Goal: Contribute content: Contribute content

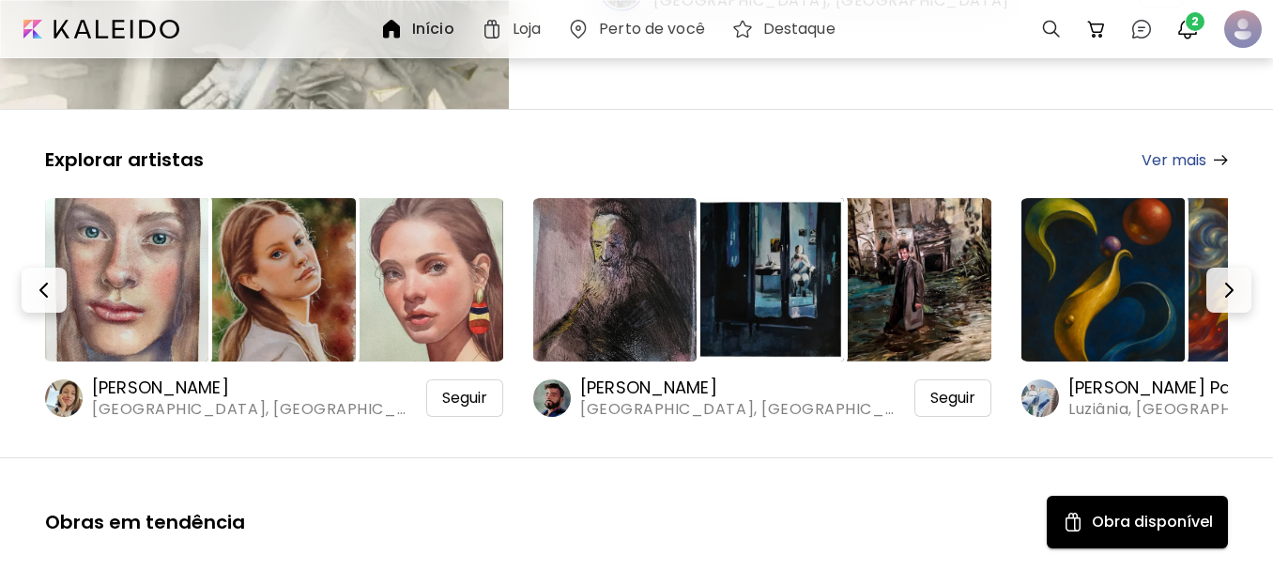
scroll to position [375, 0]
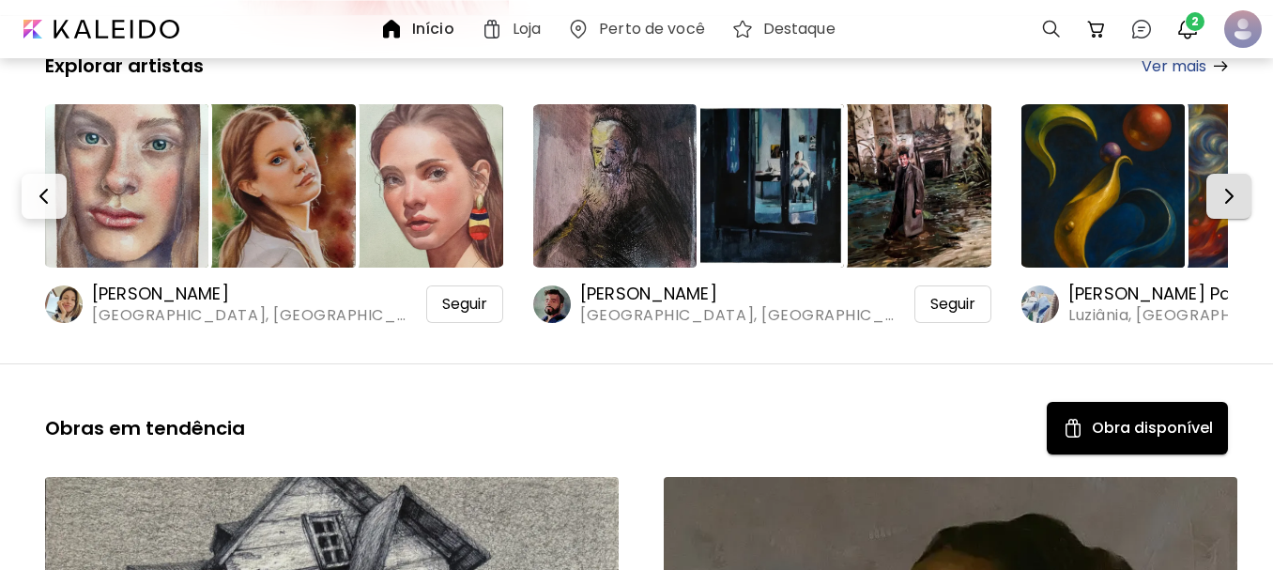
click at [1231, 190] on img "button" at bounding box center [1228, 196] width 23 height 23
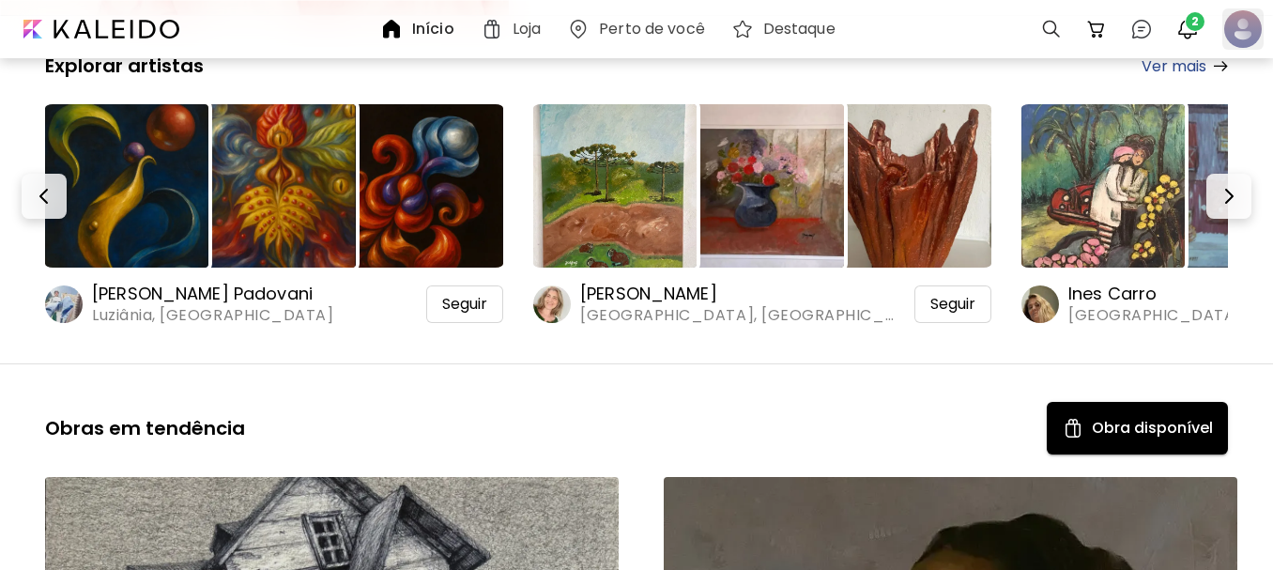
click at [1253, 21] on div at bounding box center [1242, 28] width 41 height 41
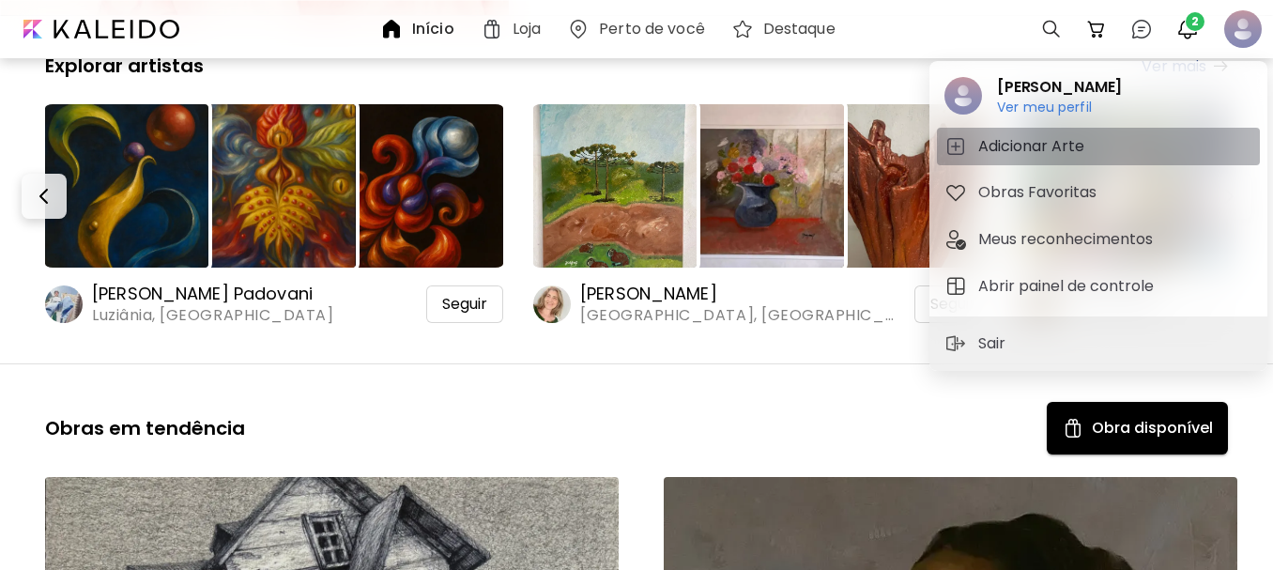
click at [996, 145] on h5 "Adicionar Arte" at bounding box center [1034, 146] width 112 height 23
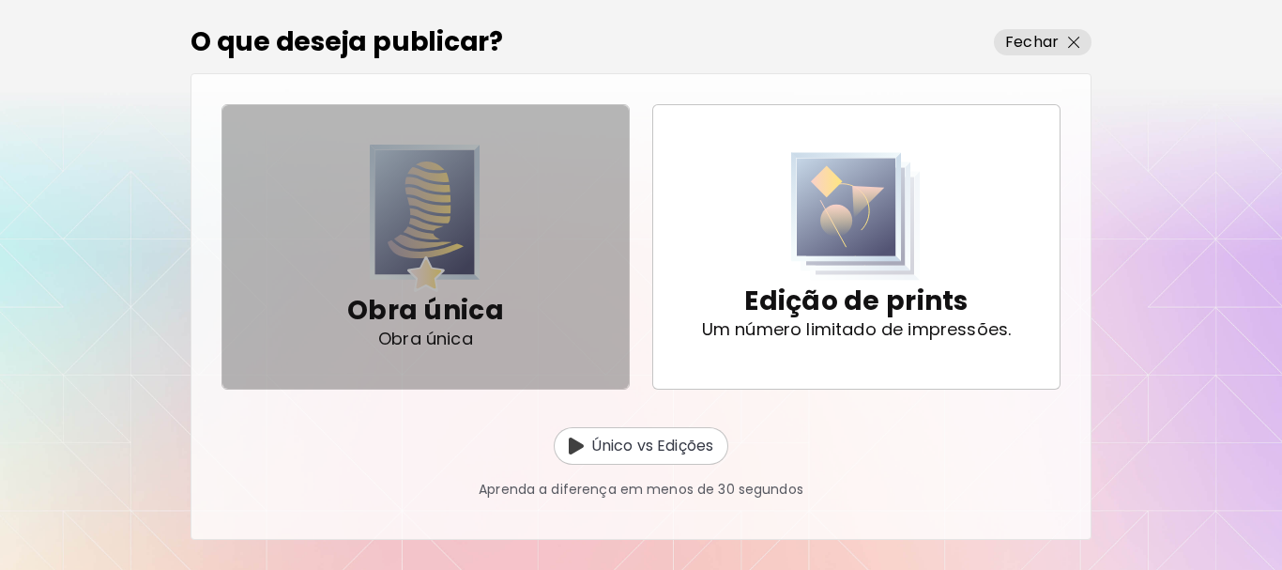
click at [493, 229] on div "Obra única Obra única" at bounding box center [425, 247] width 157 height 190
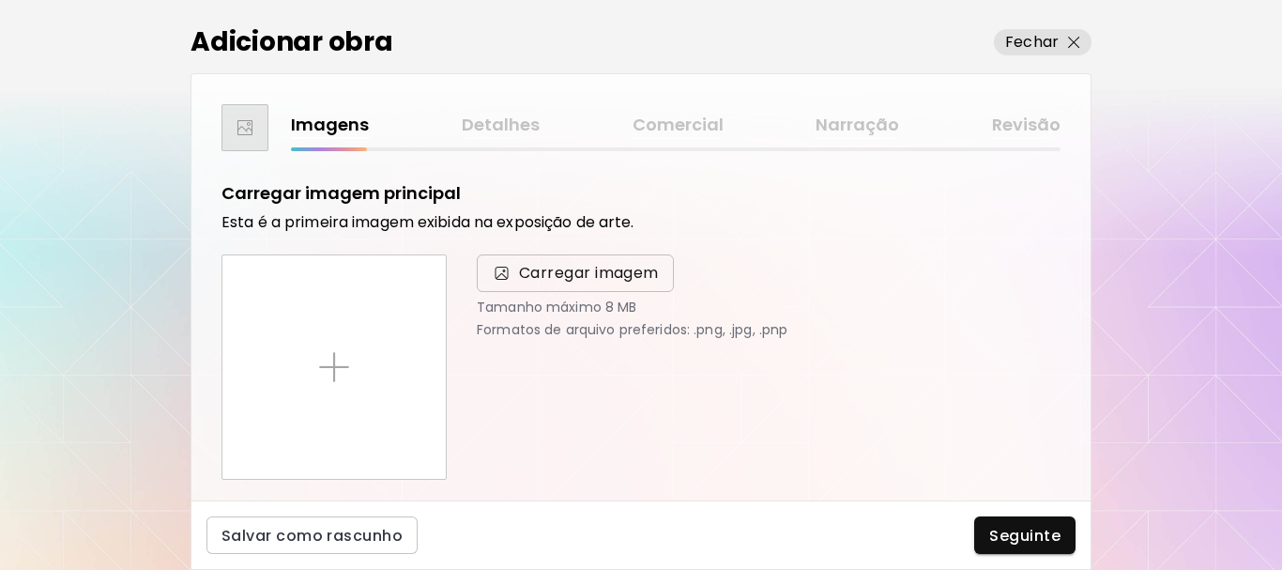
click at [547, 268] on span "Carregar imagem" at bounding box center [589, 273] width 140 height 23
click at [0, 0] on input "Carregar imagem" at bounding box center [0, 0] width 0 height 0
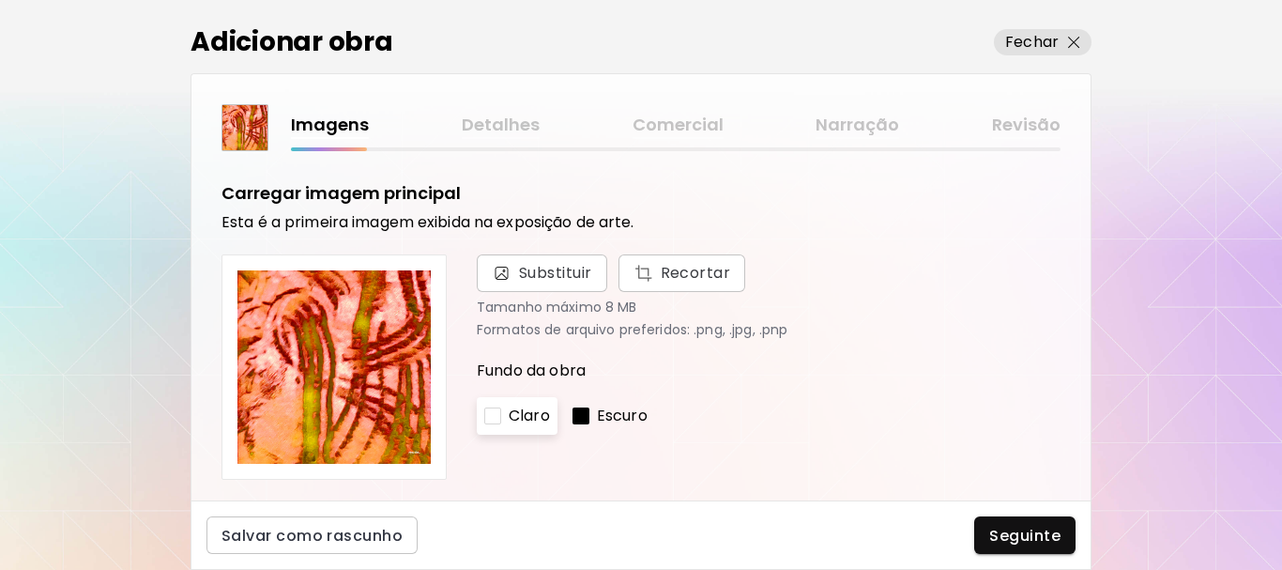
click at [610, 419] on p "Escuro" at bounding box center [622, 416] width 51 height 23
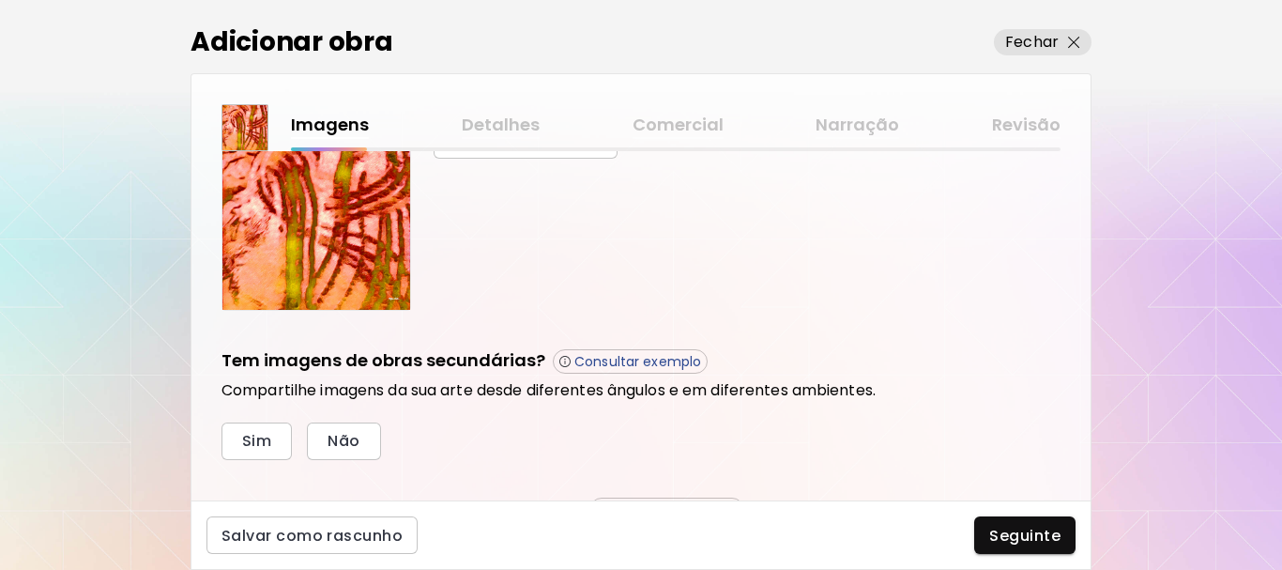
scroll to position [645, 0]
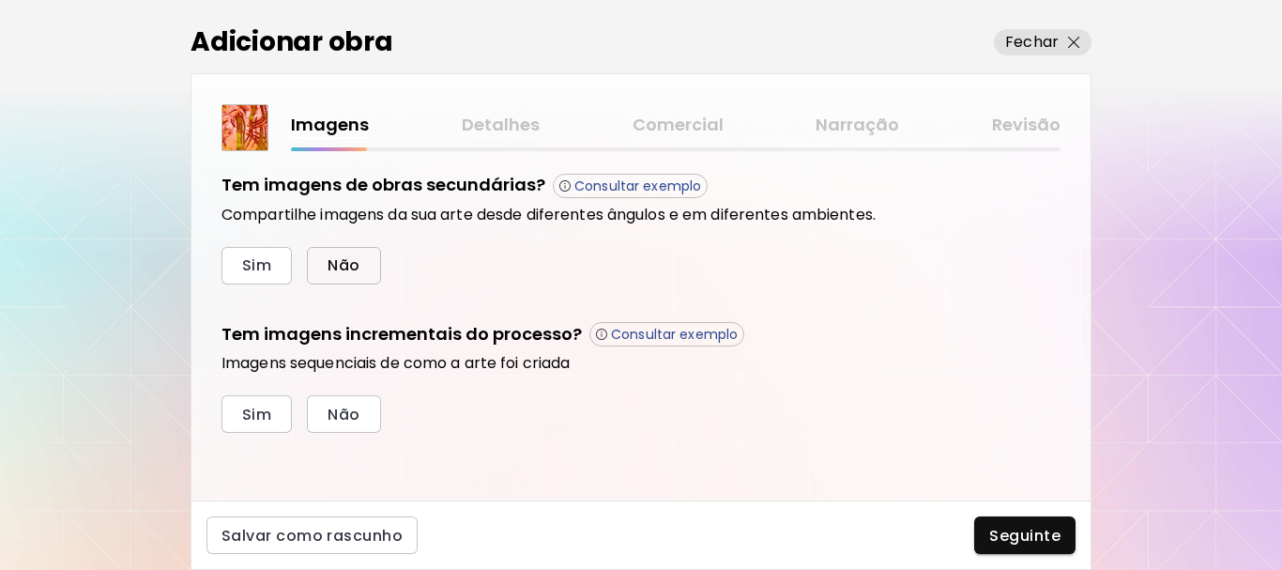
click at [330, 274] on button "Não" at bounding box center [343, 266] width 73 height 38
click at [322, 402] on button "Não" at bounding box center [343, 414] width 73 height 38
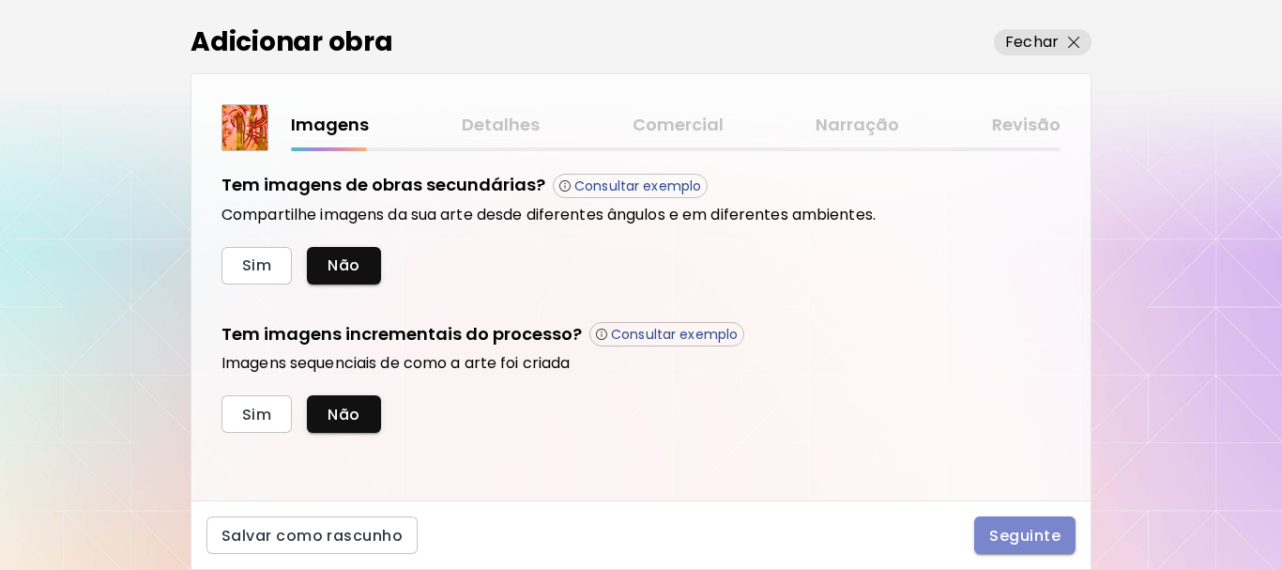
click at [1012, 538] on span "Seguinte" at bounding box center [1024, 536] width 71 height 20
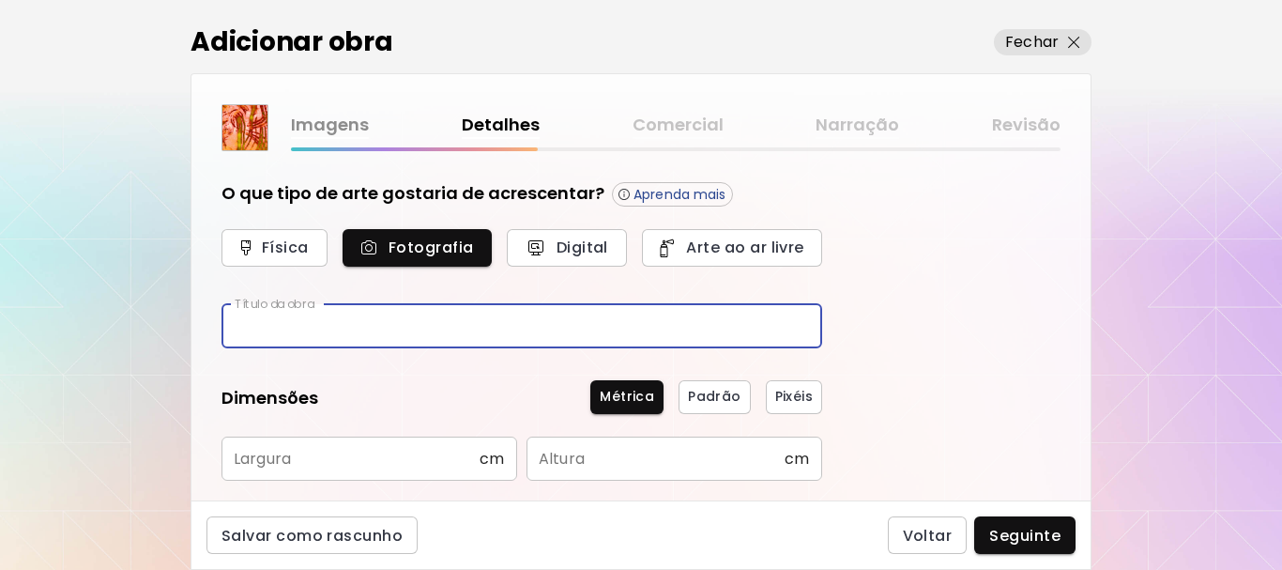
click at [431, 334] on input "text" at bounding box center [522, 326] width 601 height 44
type input "*******"
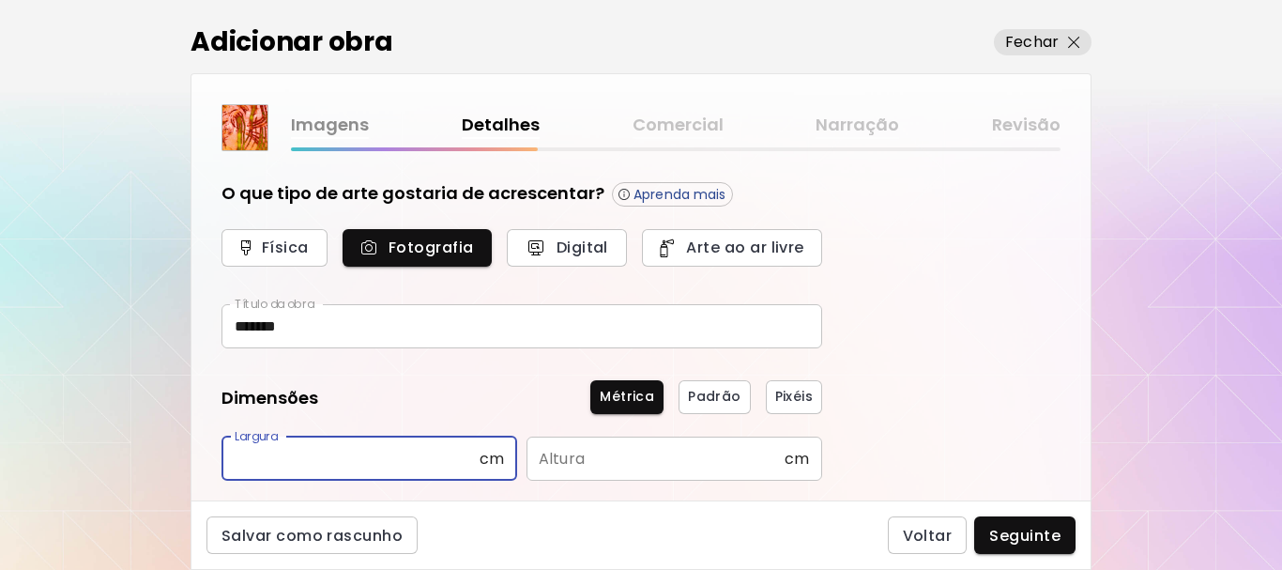
click at [374, 466] on input "text" at bounding box center [351, 458] width 258 height 44
type input "***"
click at [594, 460] on input "text" at bounding box center [656, 458] width 258 height 44
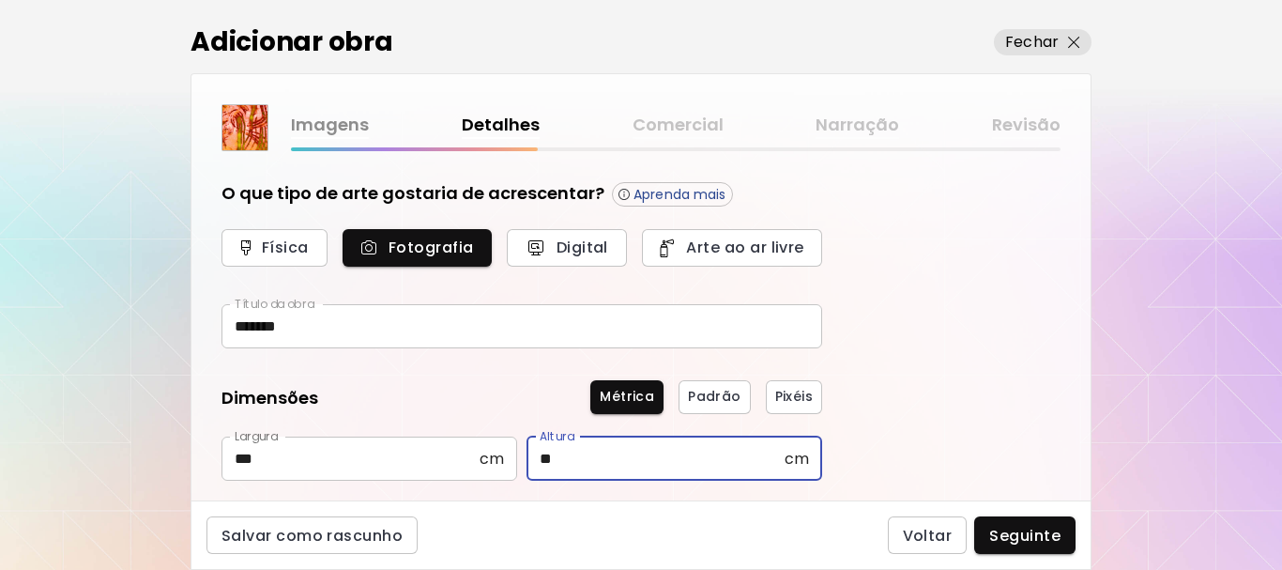
type input "*"
type input "**"
click at [289, 471] on input "***" at bounding box center [351, 458] width 258 height 44
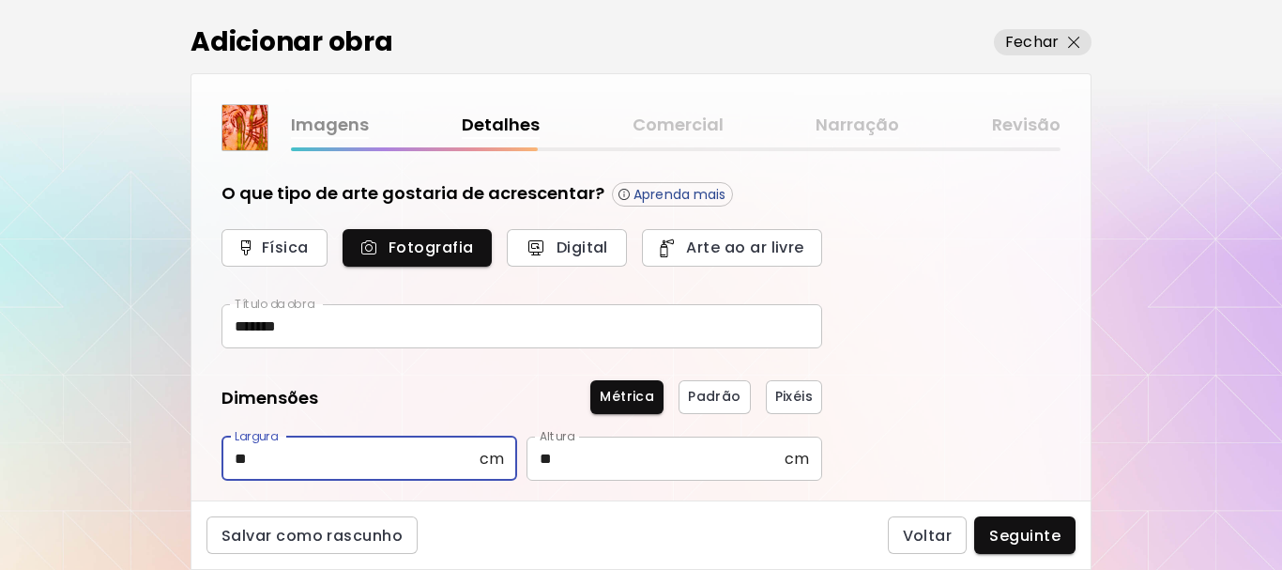
type input "*"
type input "**"
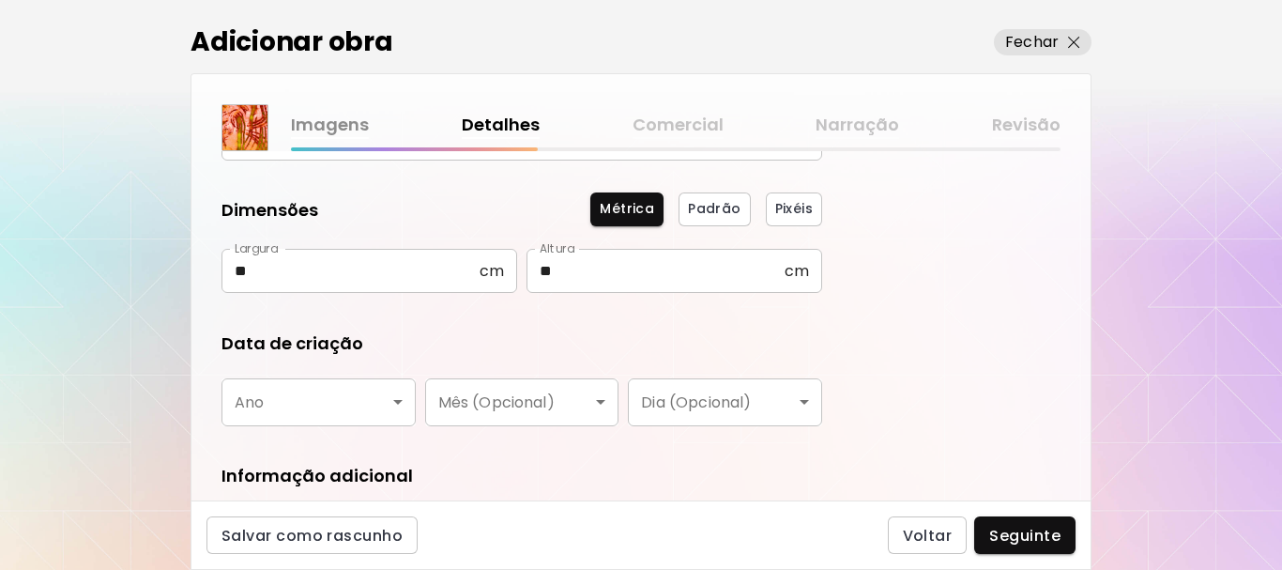
click at [358, 419] on body "[DOMAIN_NAME]/tiagocruz Adicionar obras Gerencie suas obras Editar Perfil My Bi…" at bounding box center [641, 285] width 1282 height 570
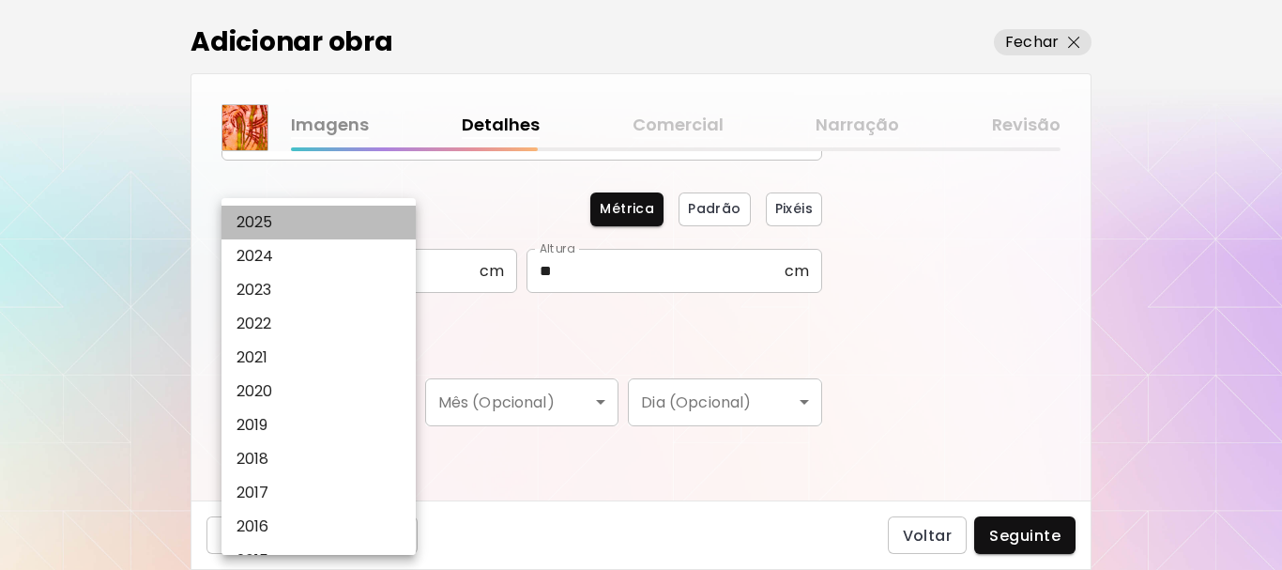
click at [304, 219] on li "2025" at bounding box center [324, 223] width 204 height 34
type input "****"
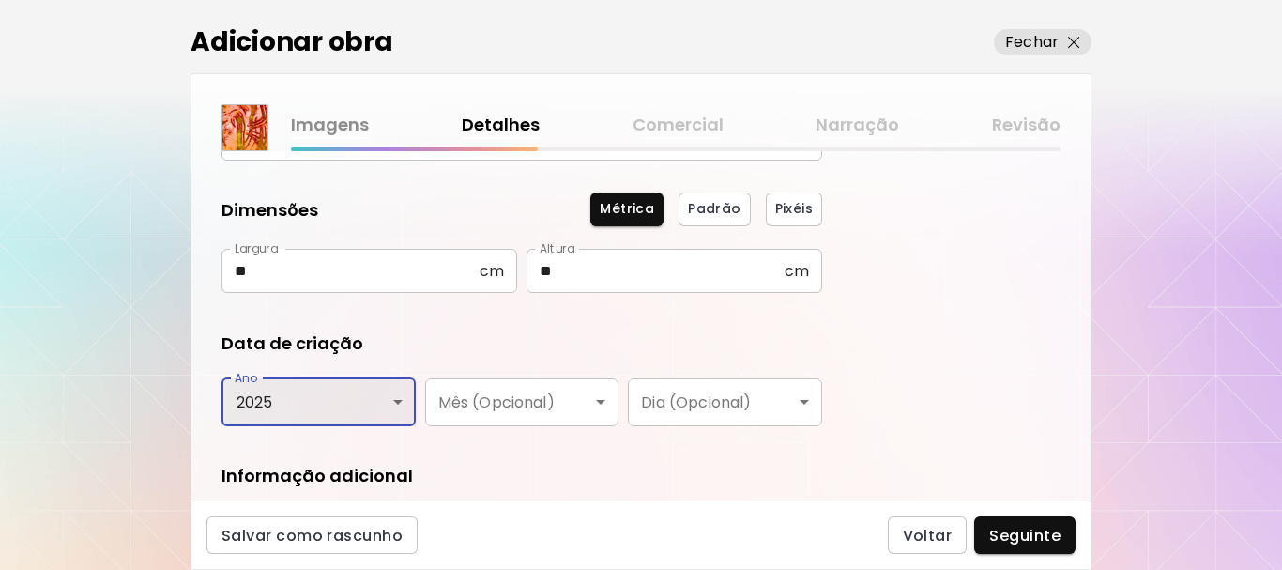
scroll to position [317, 0]
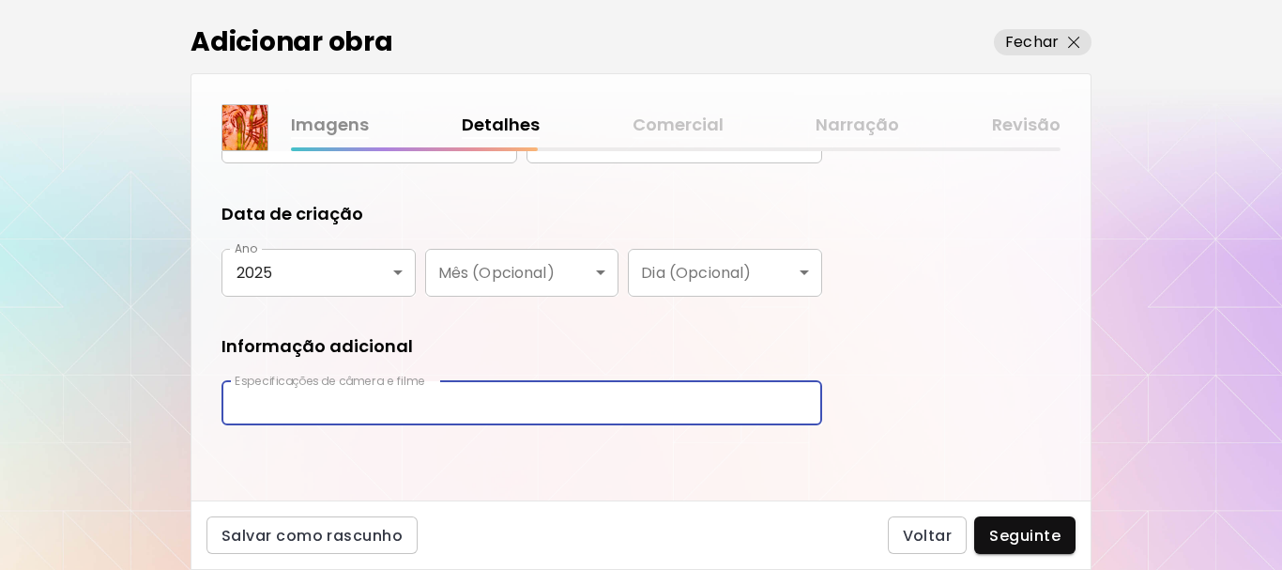
click at [534, 402] on input "text" at bounding box center [522, 403] width 601 height 44
type input "**********"
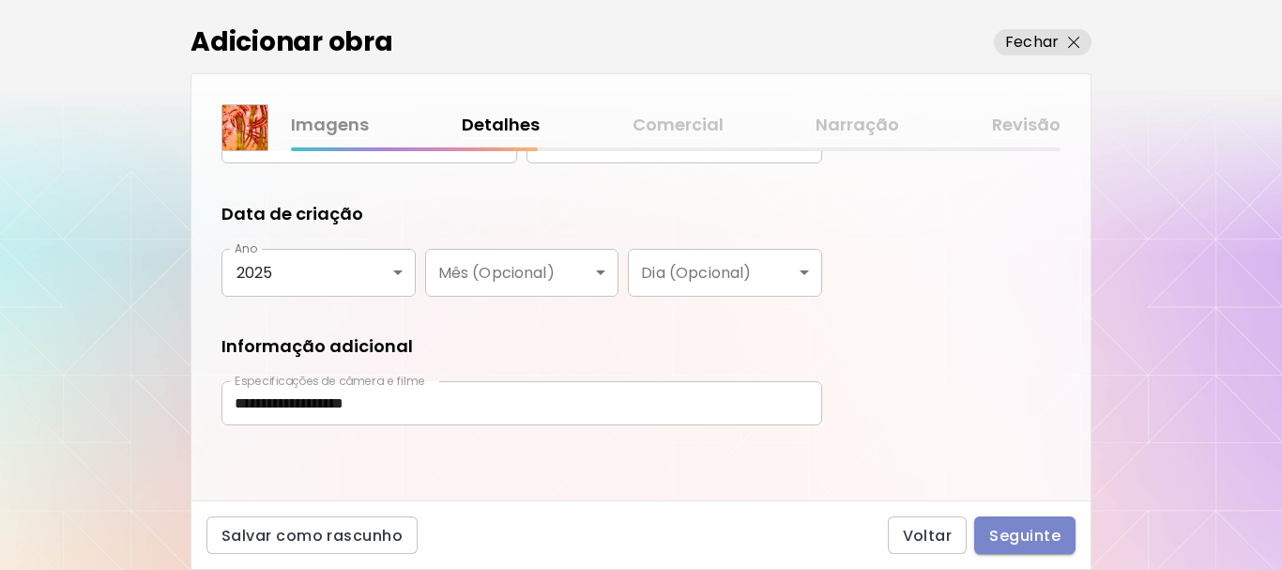
click at [1014, 527] on span "Seguinte" at bounding box center [1024, 536] width 71 height 20
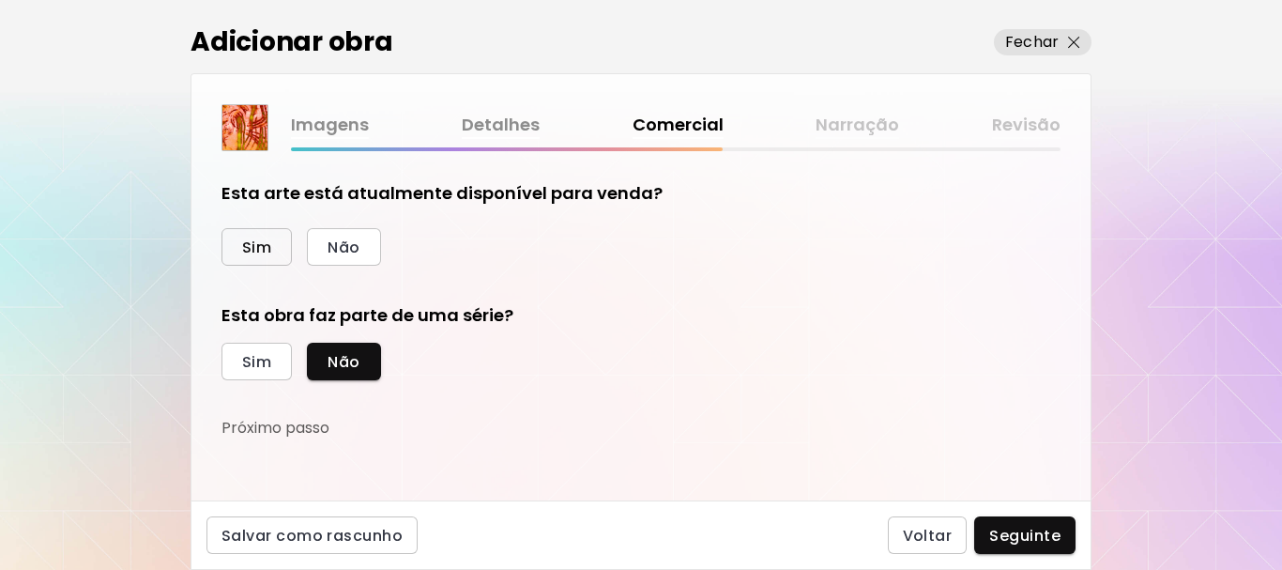
click at [242, 251] on span "Sim" at bounding box center [256, 247] width 29 height 20
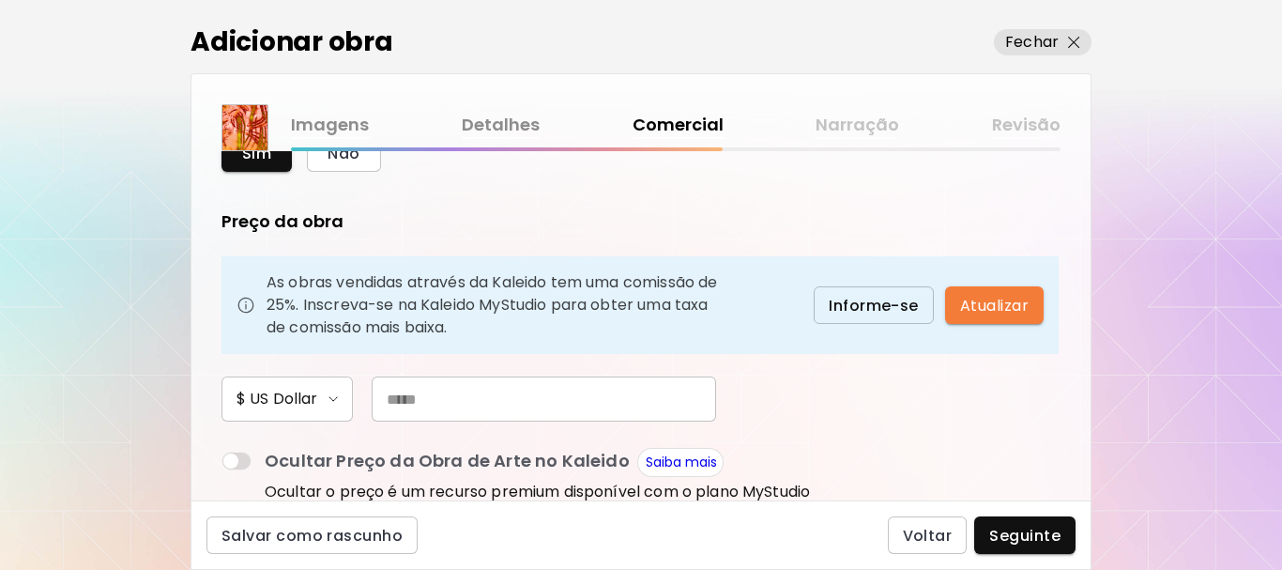
scroll to position [188, 0]
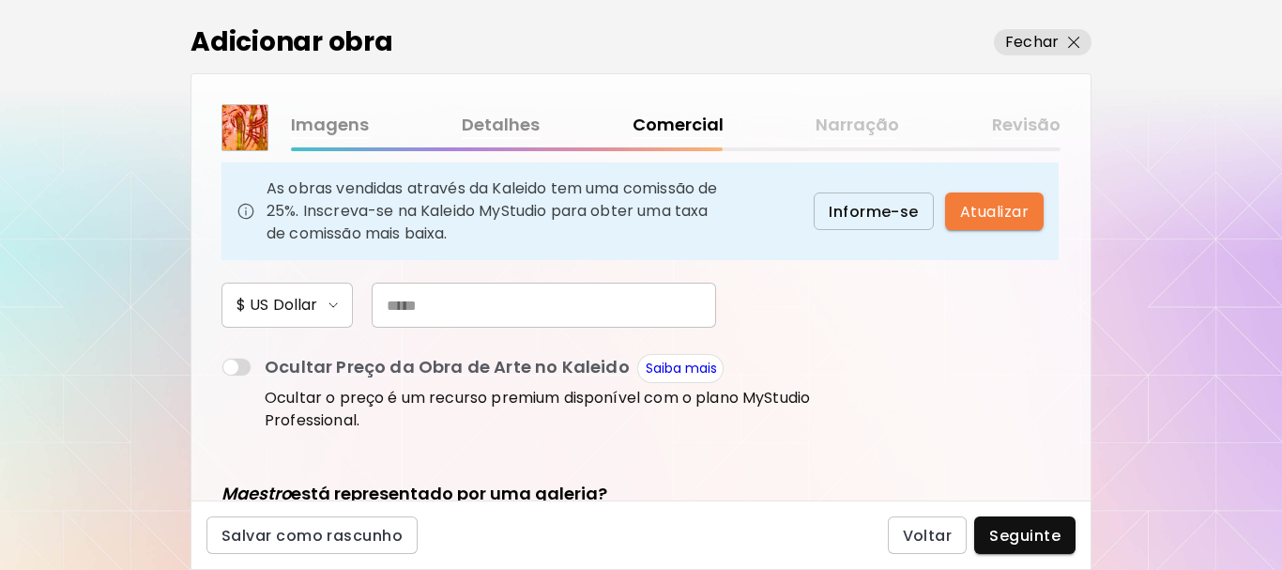
click at [473, 308] on input "text" at bounding box center [544, 305] width 344 height 45
type input "***"
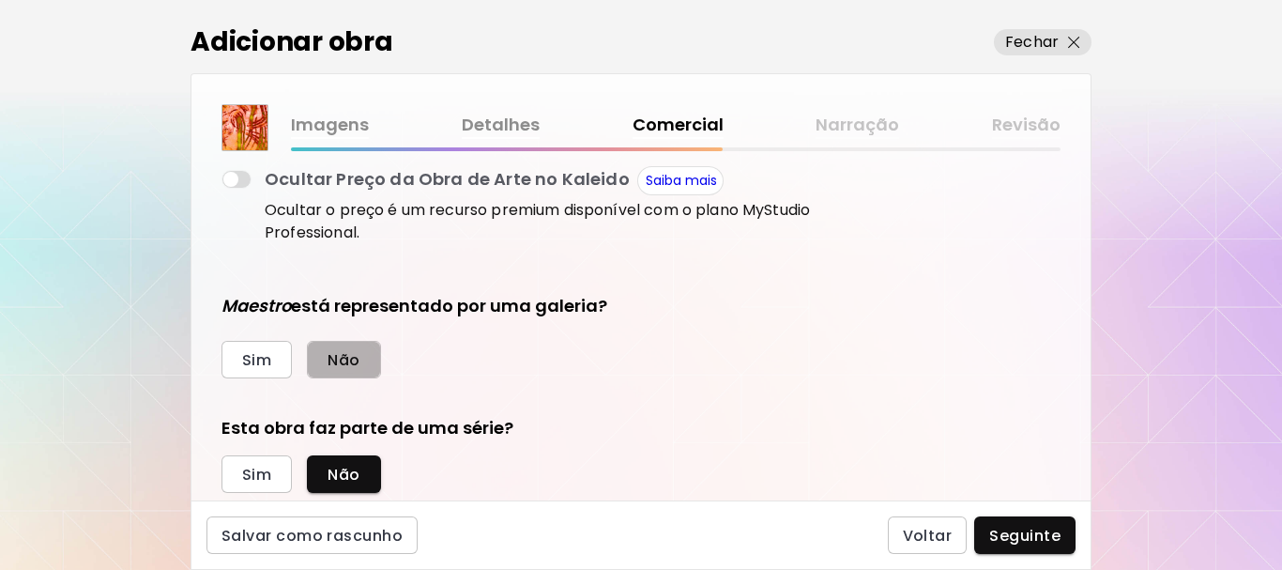
click at [330, 352] on span "Não" at bounding box center [344, 360] width 32 height 20
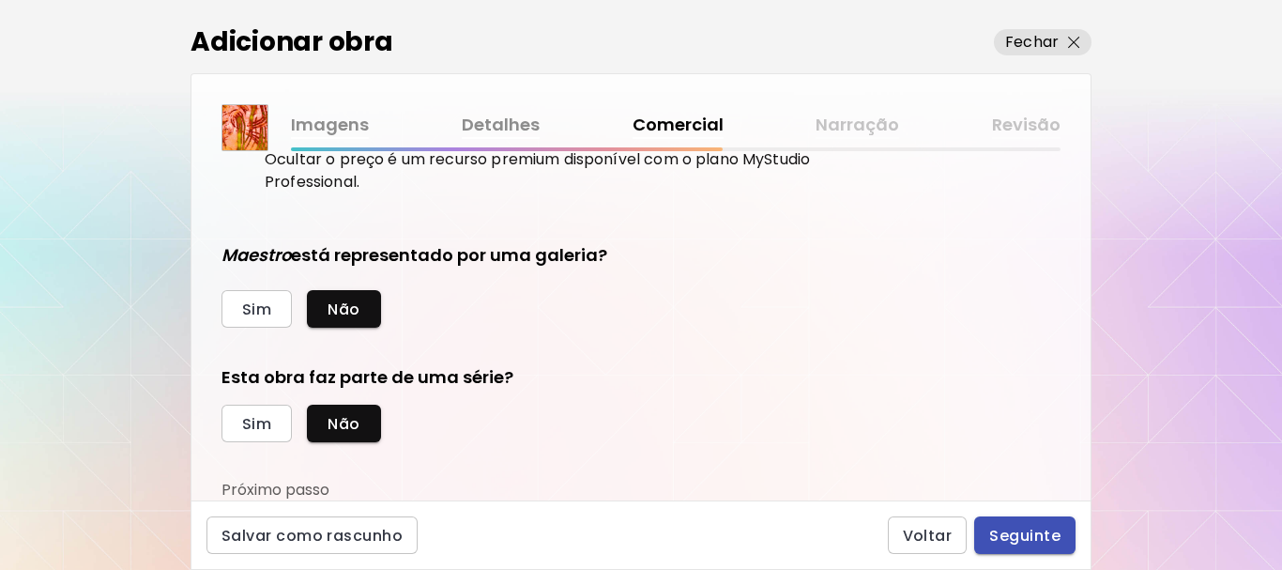
click at [1031, 534] on span "Seguinte" at bounding box center [1024, 536] width 71 height 20
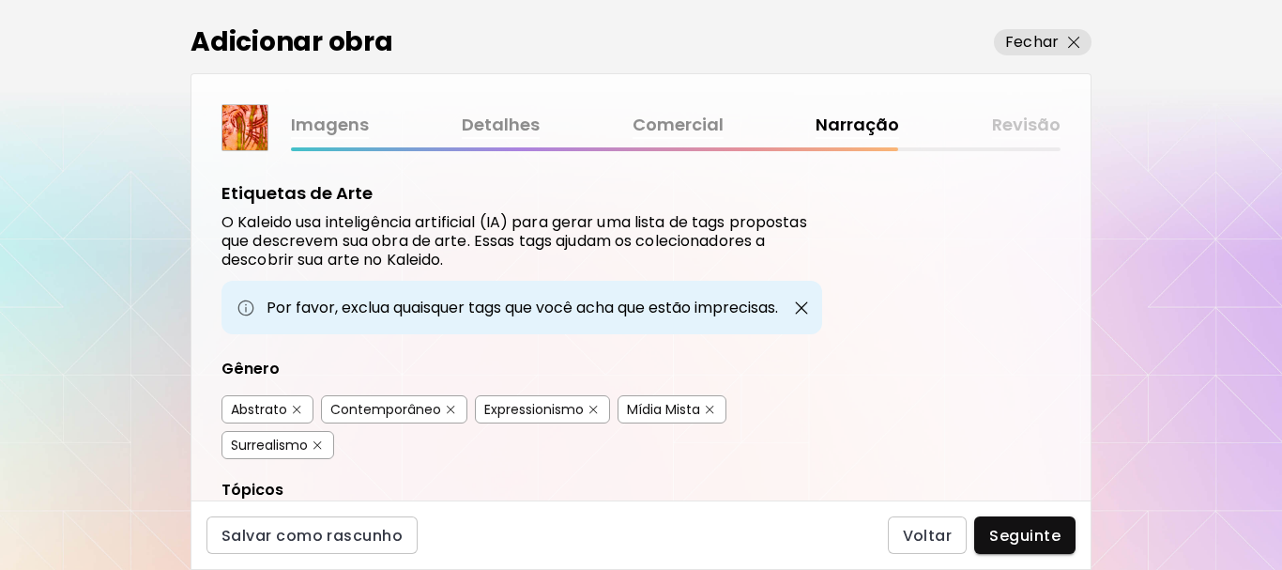
scroll to position [94, 0]
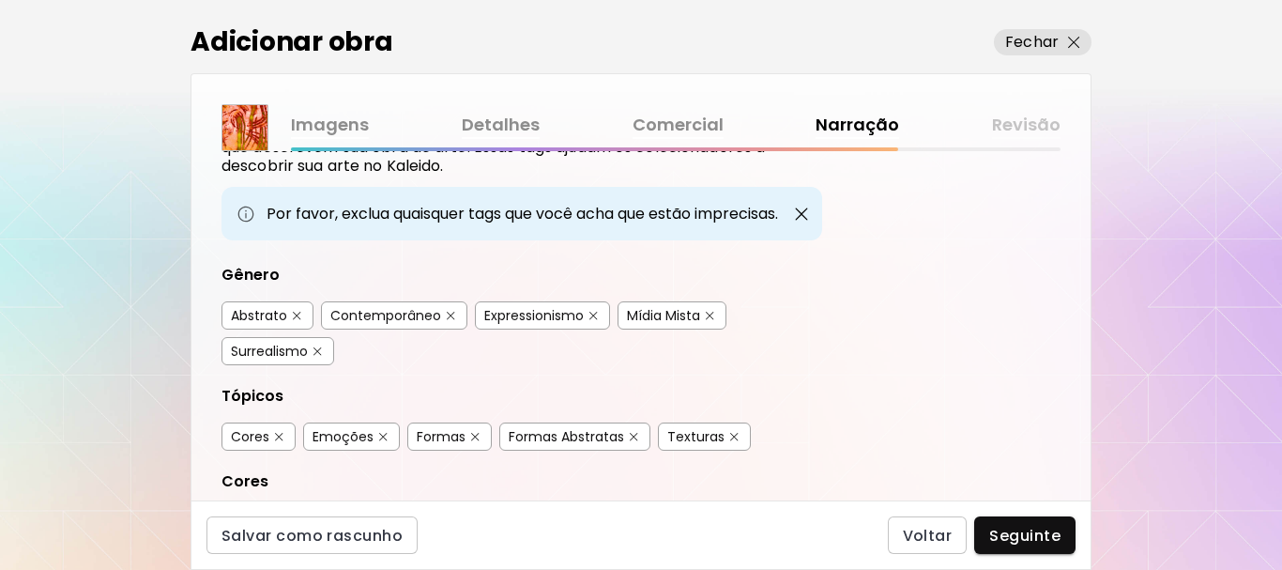
click at [447, 314] on img "button" at bounding box center [451, 316] width 8 height 8
click at [703, 314] on div "Mídia Mista" at bounding box center [672, 315] width 109 height 28
click at [710, 313] on img "button" at bounding box center [710, 316] width 8 height 8
click at [317, 351] on img "button" at bounding box center [317, 351] width 8 height 8
click at [383, 435] on img "button" at bounding box center [383, 437] width 8 height 8
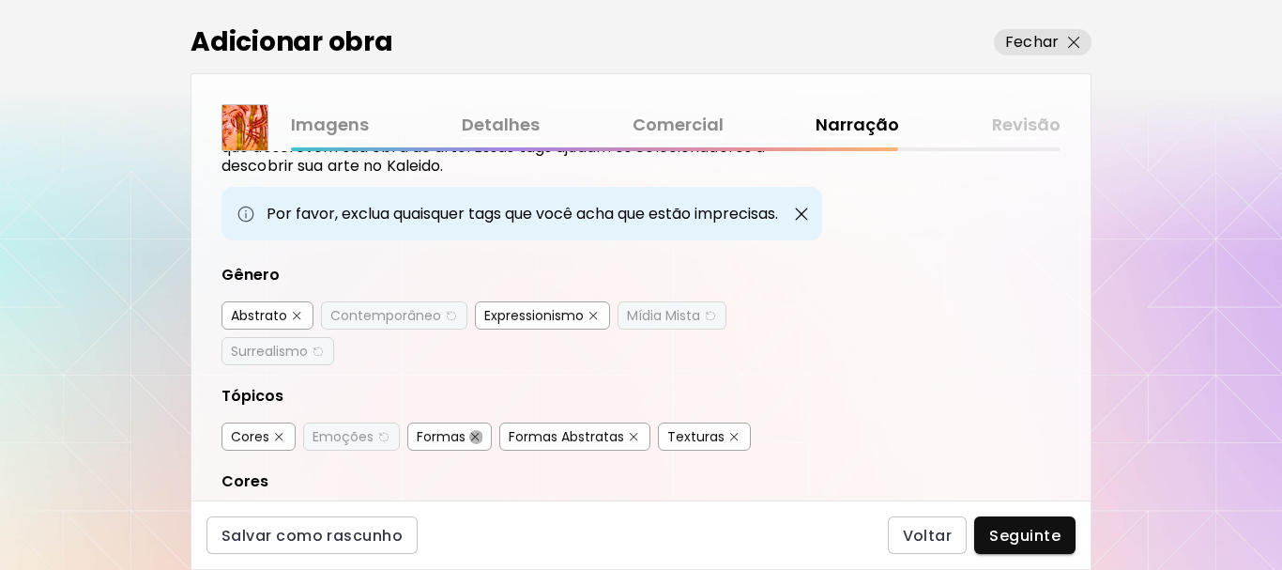
click at [472, 435] on img "button" at bounding box center [475, 437] width 8 height 8
click at [732, 434] on img "button" at bounding box center [734, 437] width 8 height 8
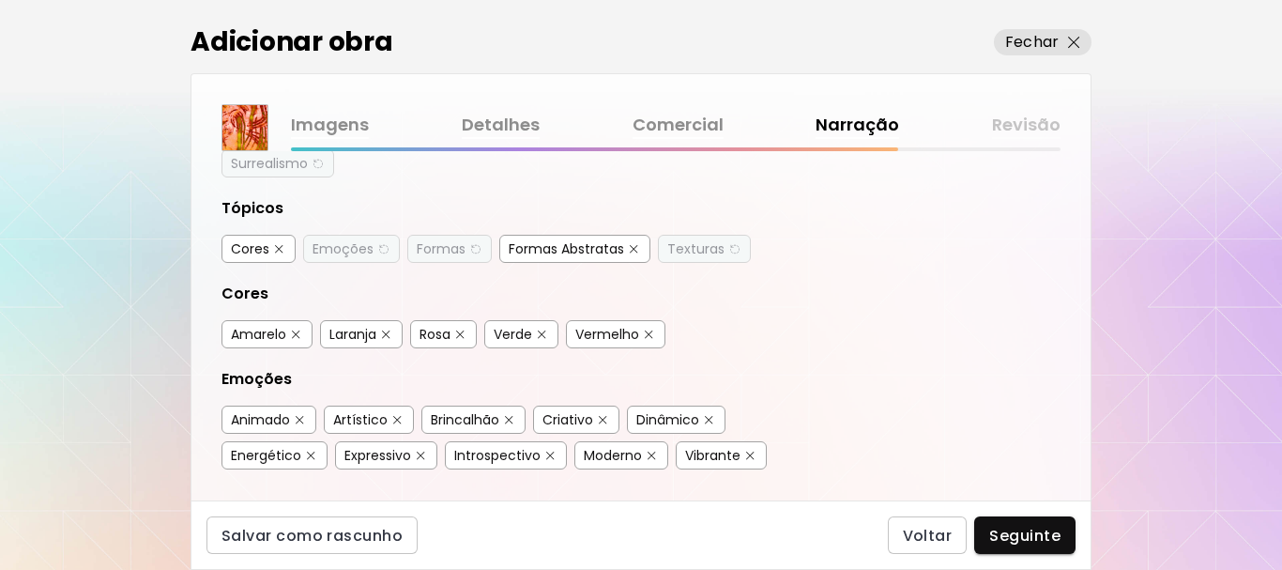
scroll to position [375, 0]
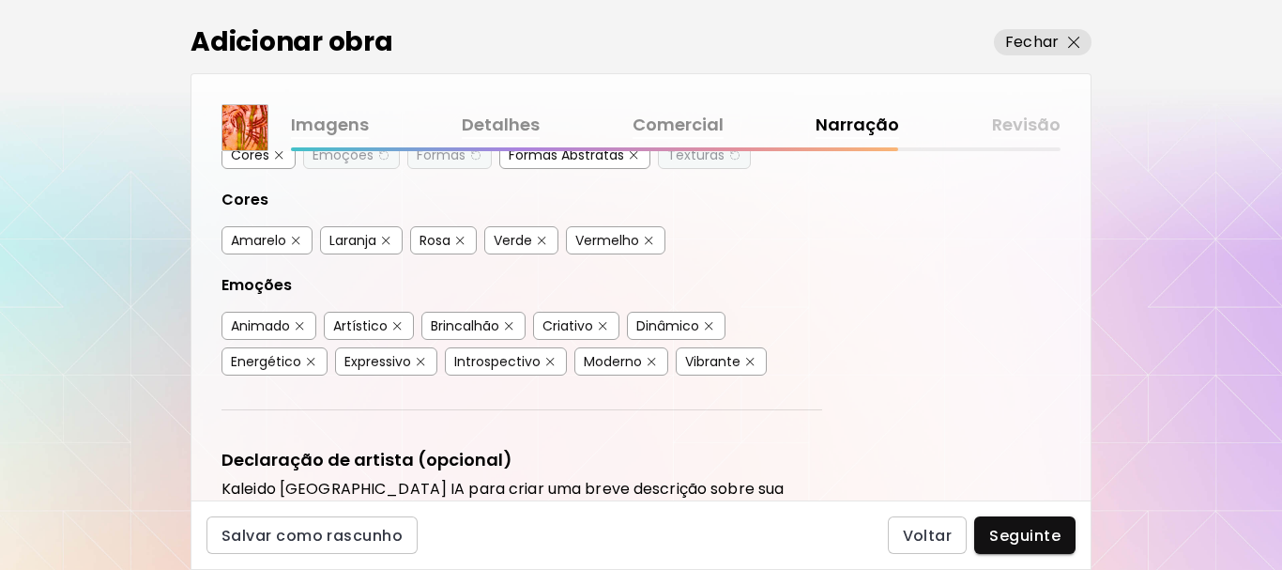
click at [298, 324] on img "button" at bounding box center [300, 326] width 8 height 8
click at [507, 325] on img "button" at bounding box center [509, 326] width 8 height 8
click at [706, 326] on button "button" at bounding box center [709, 326] width 14 height 14
click at [298, 362] on div "Energético" at bounding box center [266, 361] width 70 height 19
click at [417, 361] on img "button" at bounding box center [421, 362] width 8 height 8
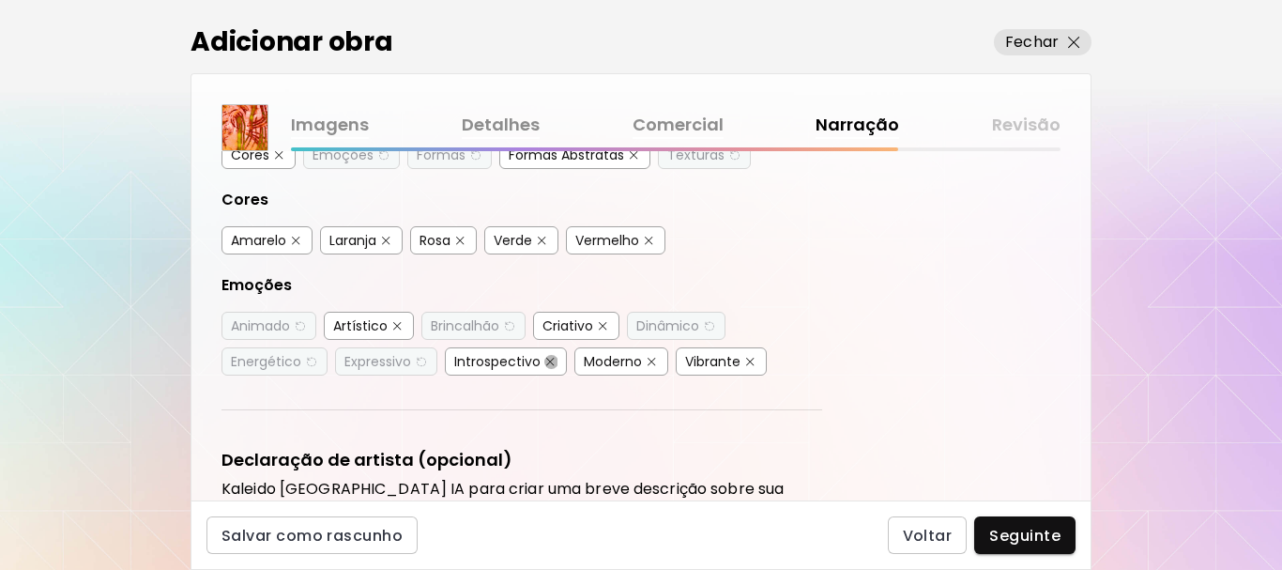
click at [546, 359] on img "button" at bounding box center [550, 362] width 8 height 8
click at [748, 360] on img "button" at bounding box center [750, 362] width 8 height 8
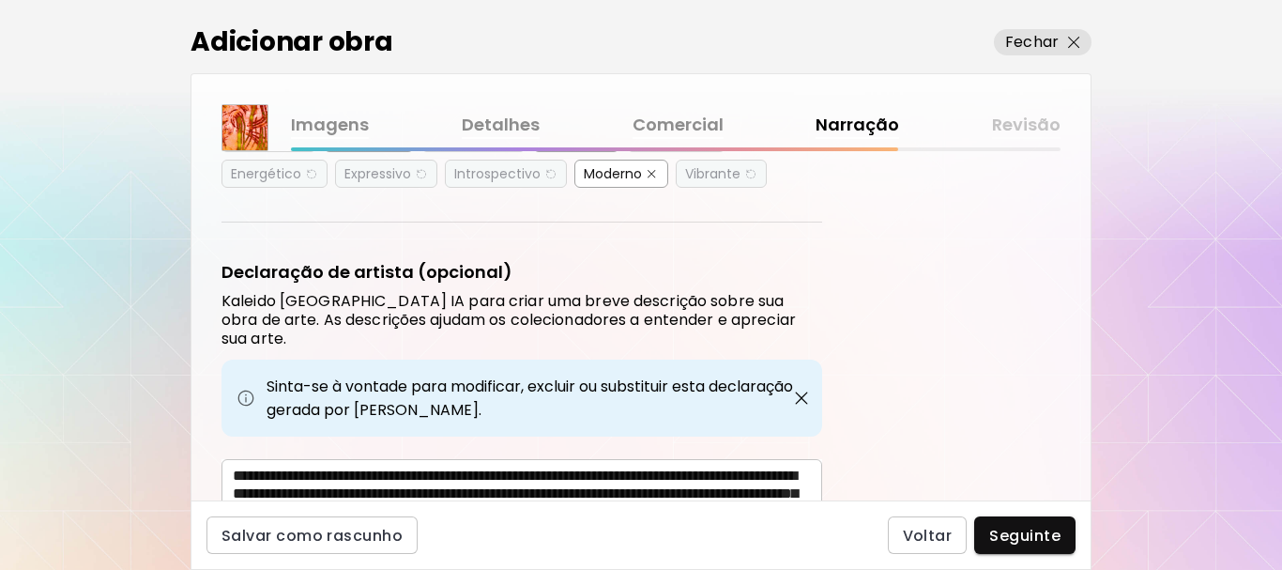
scroll to position [657, 0]
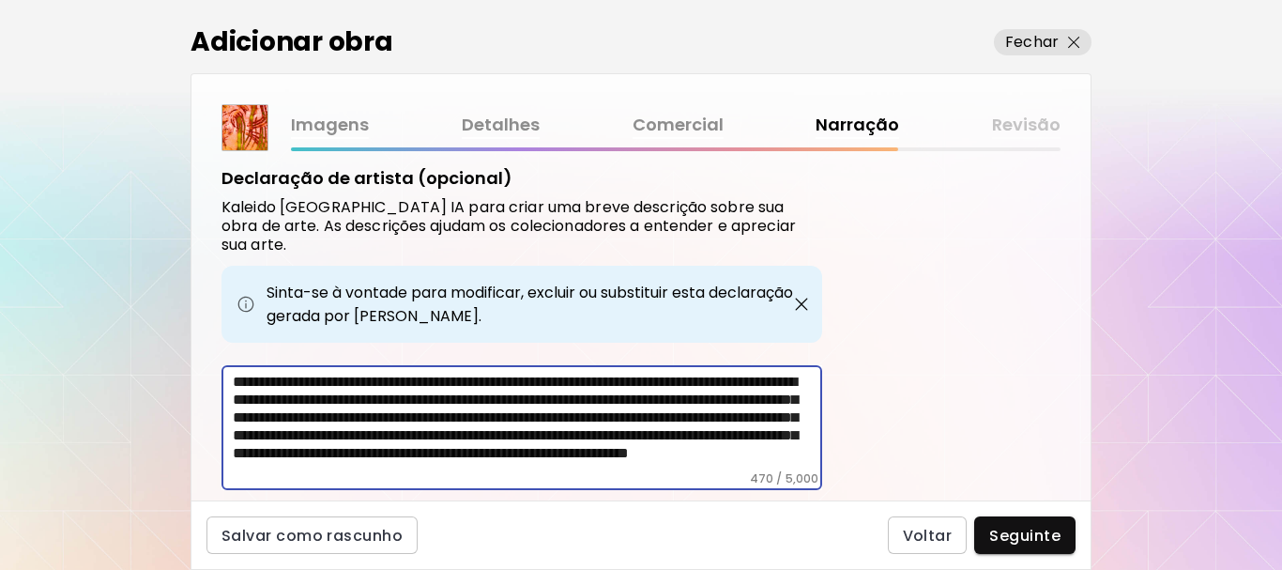
drag, startPoint x: 623, startPoint y: 381, endPoint x: 309, endPoint y: 430, distance: 318.2
click at [309, 430] on textarea "**********" at bounding box center [527, 422] width 589 height 99
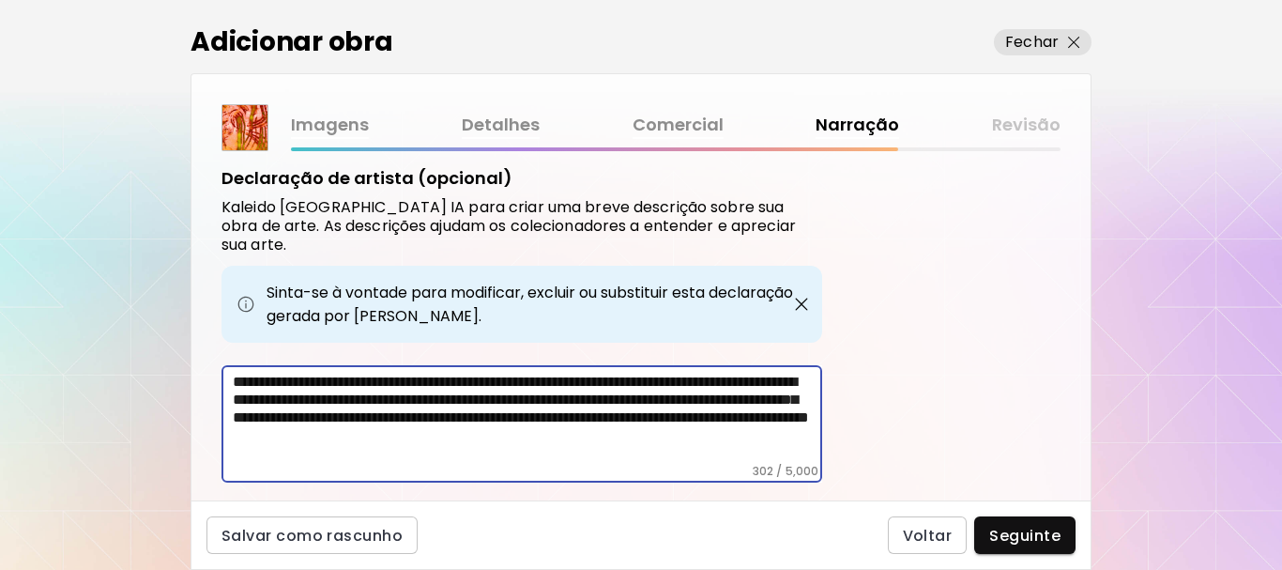
scroll to position [688, 0]
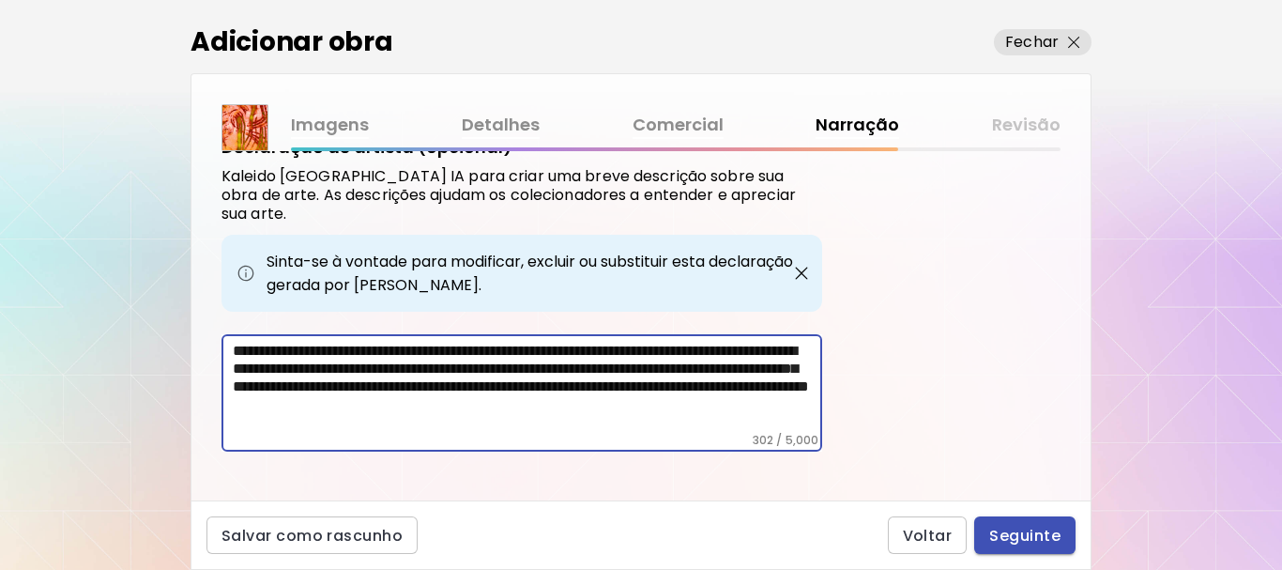
type textarea "**********"
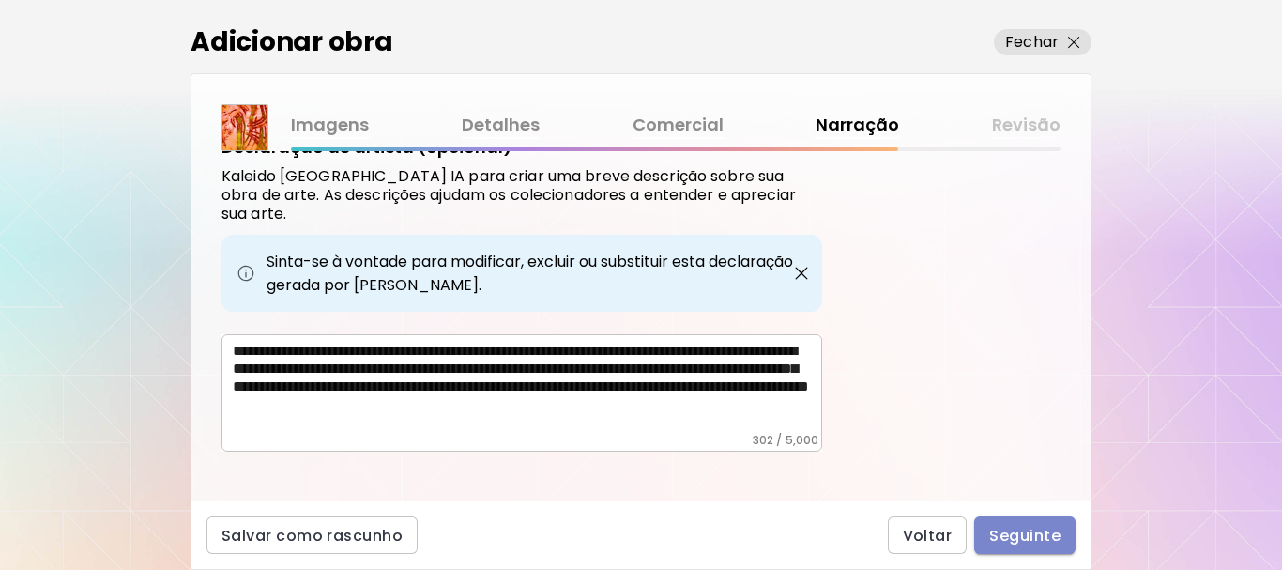
click at [1040, 527] on span "Seguinte" at bounding box center [1024, 536] width 71 height 20
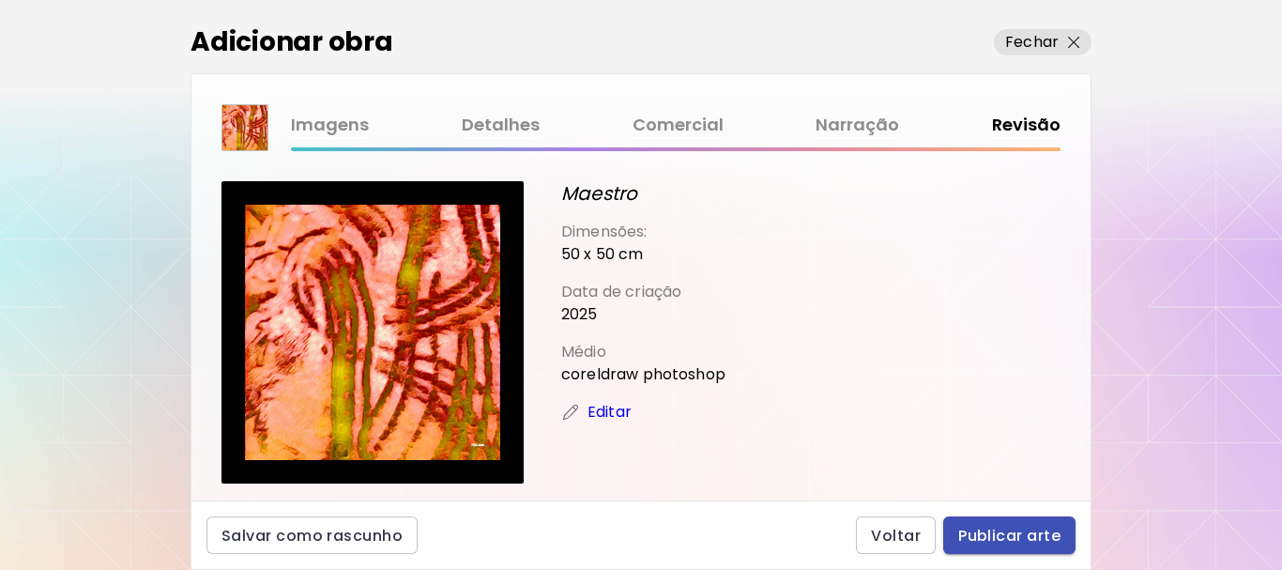
click at [996, 532] on span "Publicar arte" at bounding box center [1009, 536] width 102 height 20
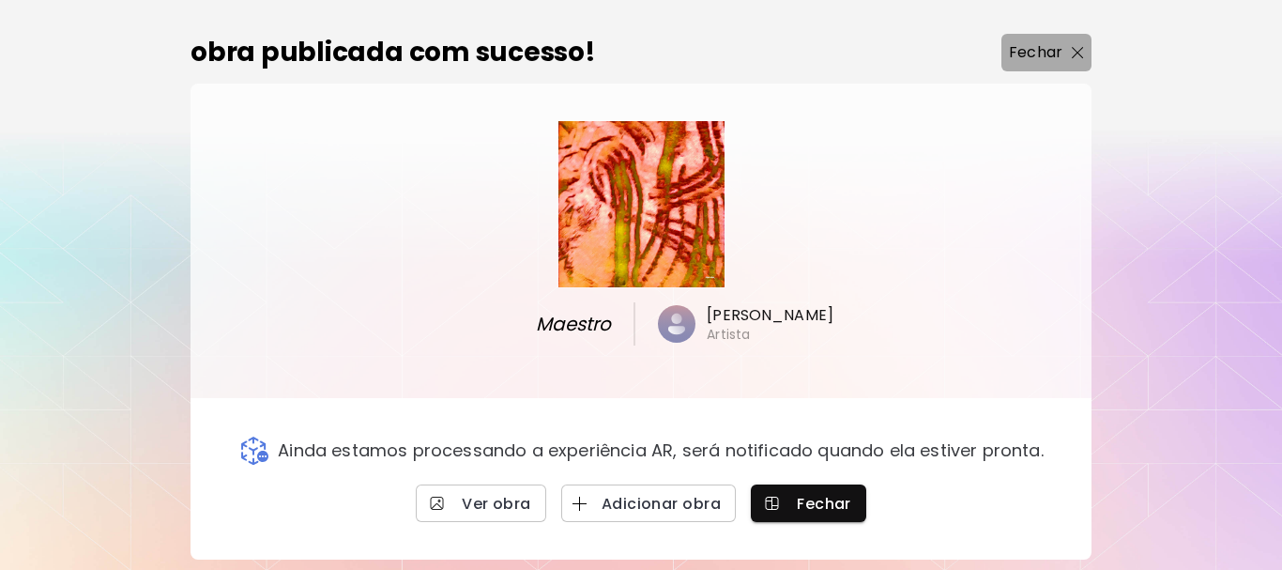
click at [1062, 50] on span "Fechar" at bounding box center [1046, 52] width 75 height 23
